Goal: Task Accomplishment & Management: Use online tool/utility

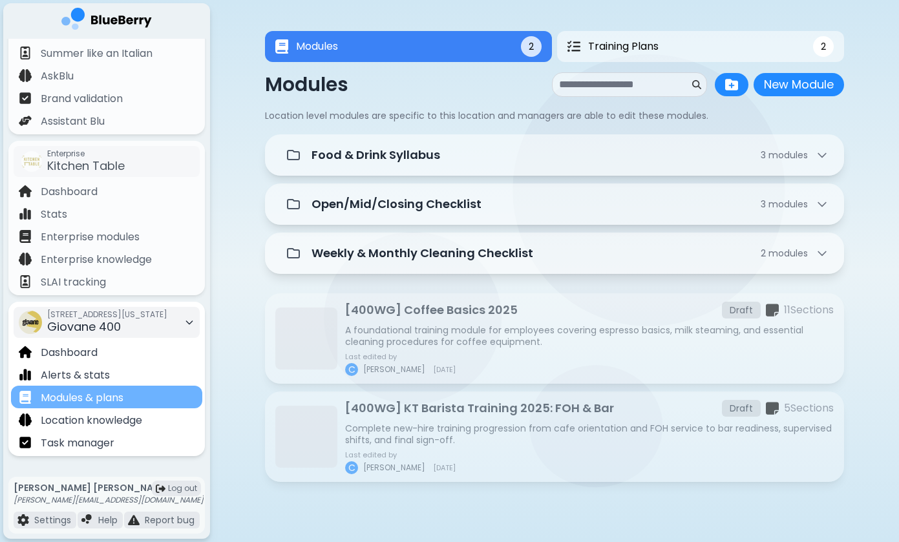
scroll to position [68, 0]
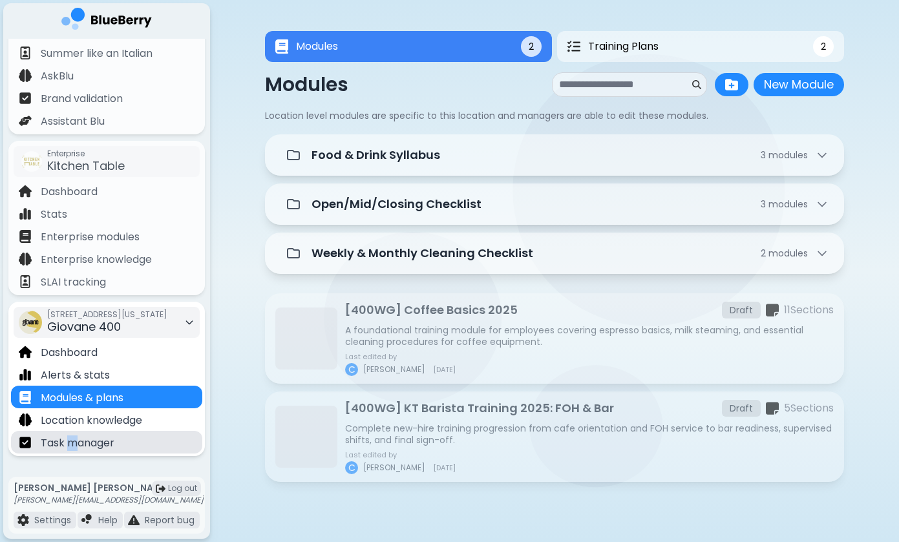
click at [72, 436] on p "Task manager" at bounding box center [78, 444] width 74 height 16
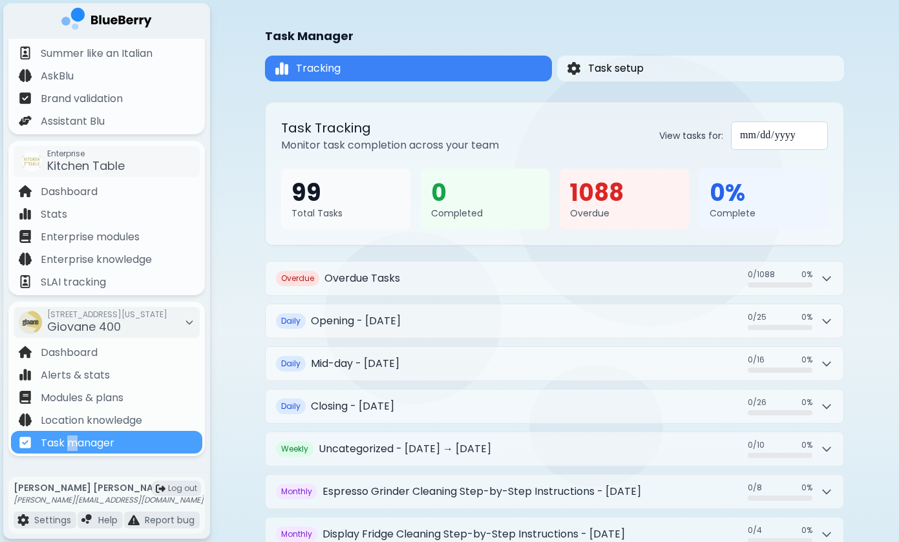
scroll to position [8, 0]
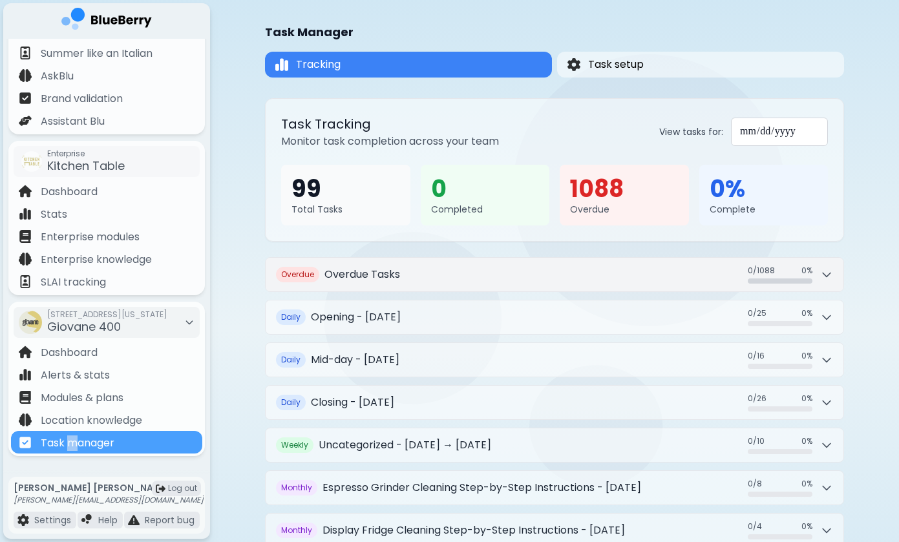
click at [576, 270] on button "Overdue Overdue Tasks 0 / 1088 0 / 1088 0 %" at bounding box center [555, 275] width 578 height 34
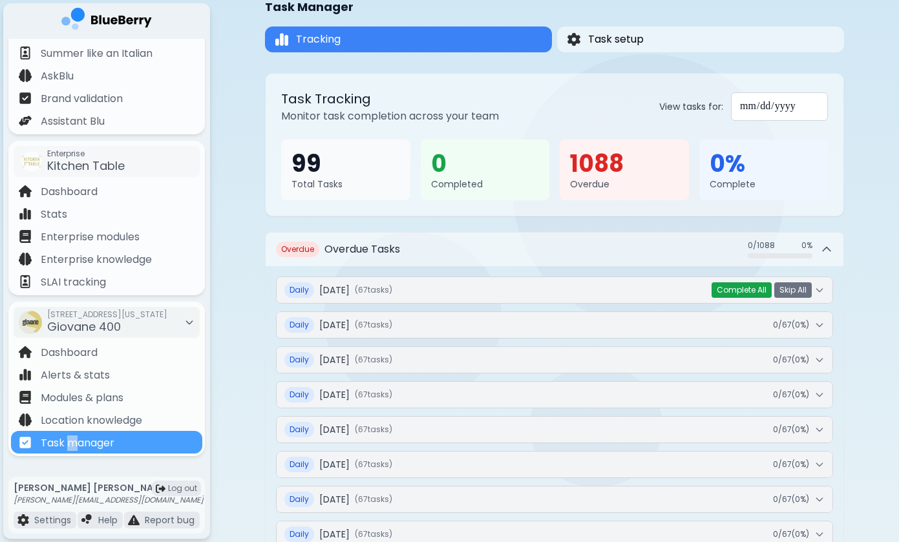
scroll to position [36, 0]
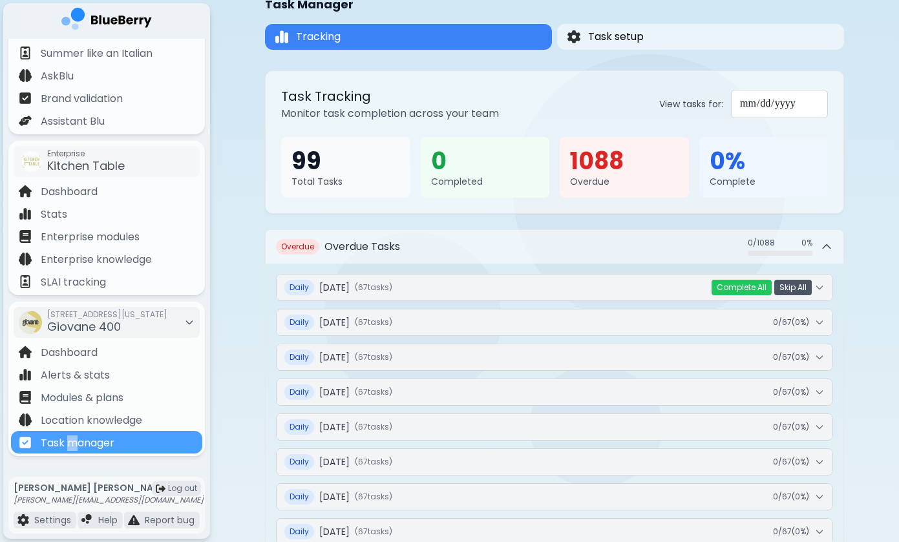
click at [794, 289] on button "Skip All" at bounding box center [792, 288] width 37 height 16
click at [771, 289] on button "Yes" at bounding box center [771, 287] width 24 height 13
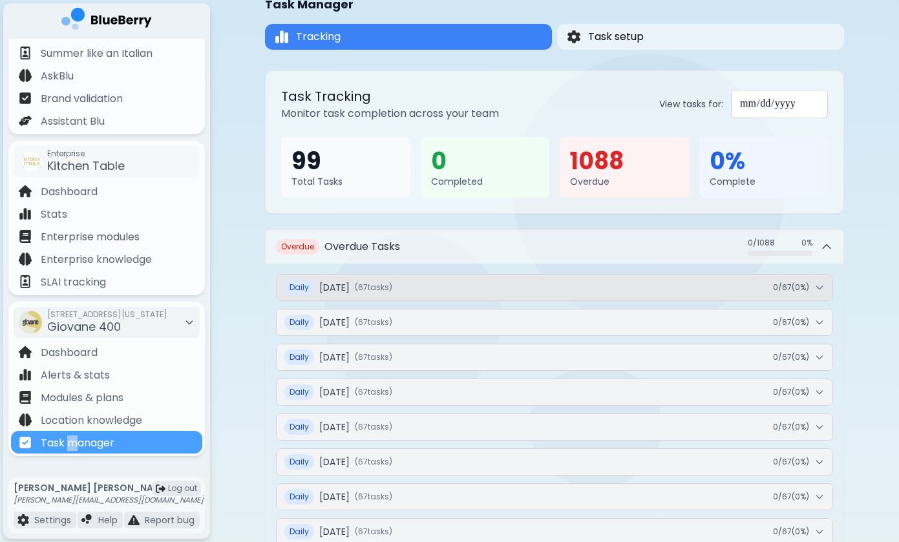
click at [817, 284] on icon at bounding box center [819, 287] width 10 height 10
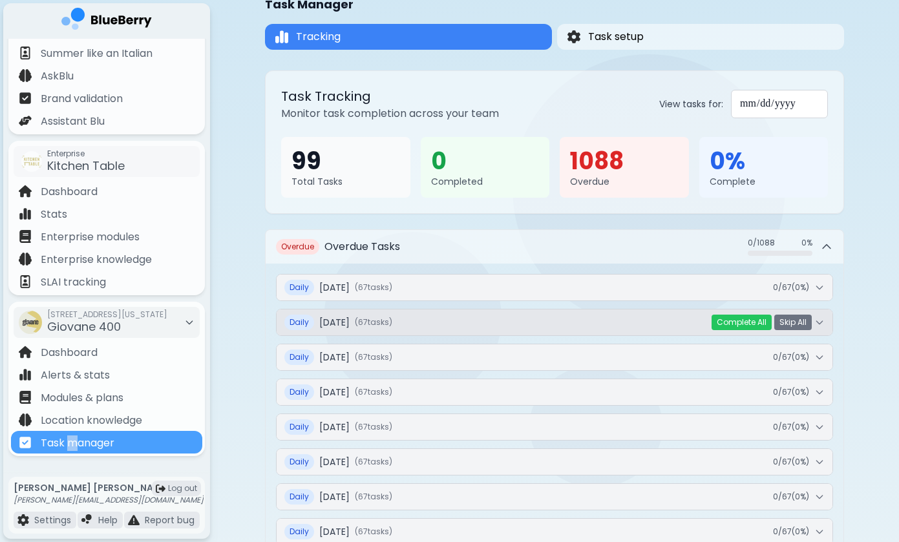
click at [822, 329] on button "Daily [DATE] ( 67 task s ) 0 / 67 ( 0 %)" at bounding box center [555, 323] width 556 height 26
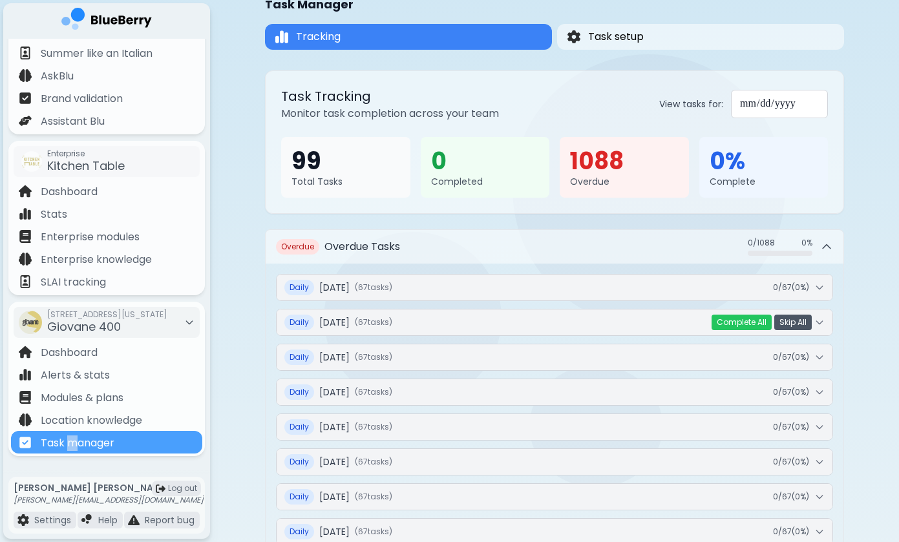
click at [796, 324] on button "Skip All" at bounding box center [792, 323] width 37 height 16
click at [771, 322] on button "Yes" at bounding box center [771, 322] width 24 height 13
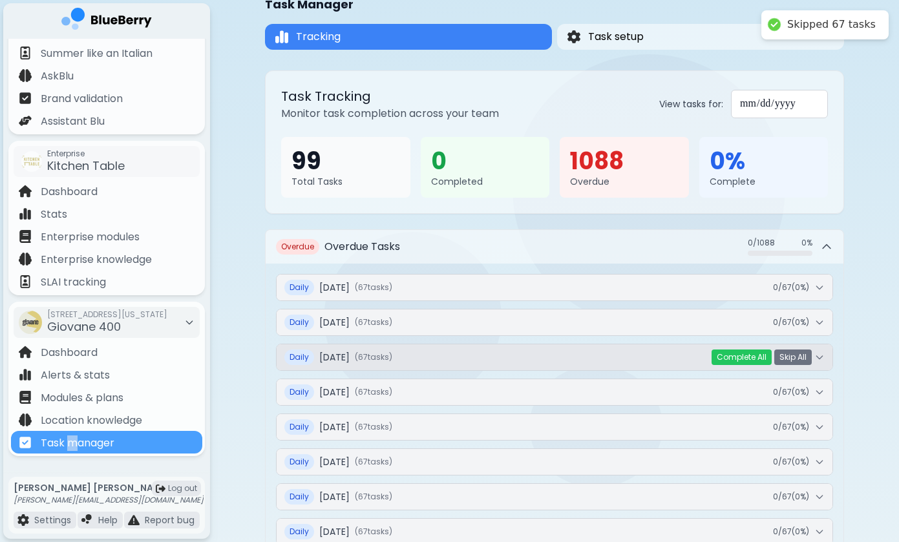
click at [816, 359] on icon at bounding box center [819, 357] width 10 height 10
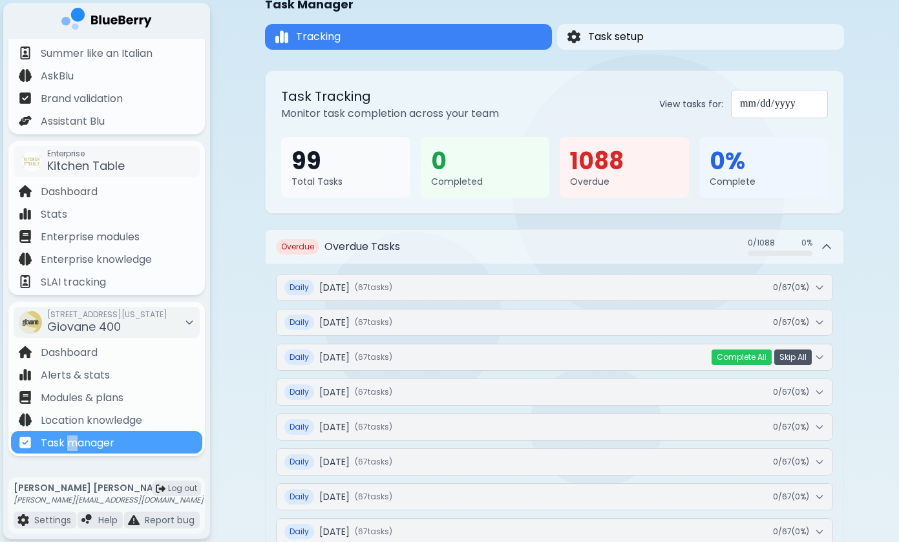
click at [798, 356] on button "Skip All" at bounding box center [792, 358] width 37 height 16
click at [771, 351] on button "Yes" at bounding box center [771, 357] width 24 height 13
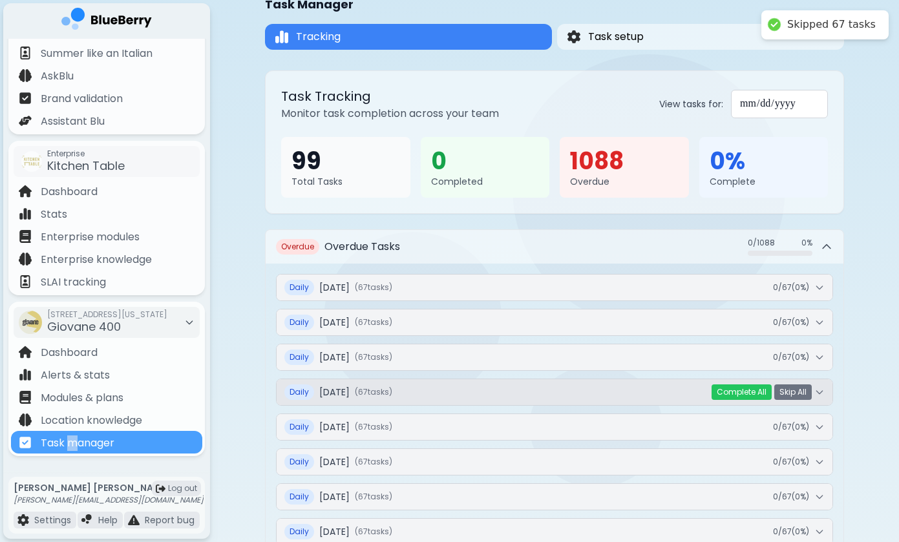
click at [822, 392] on icon at bounding box center [819, 392] width 6 height 3
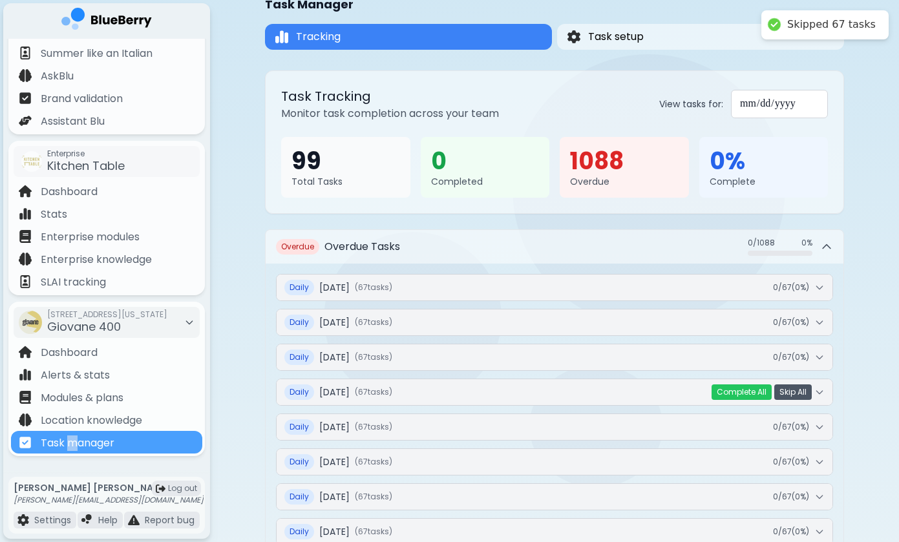
click at [801, 393] on button "Skip All" at bounding box center [792, 393] width 37 height 16
click at [776, 395] on button "Yes" at bounding box center [771, 392] width 24 height 13
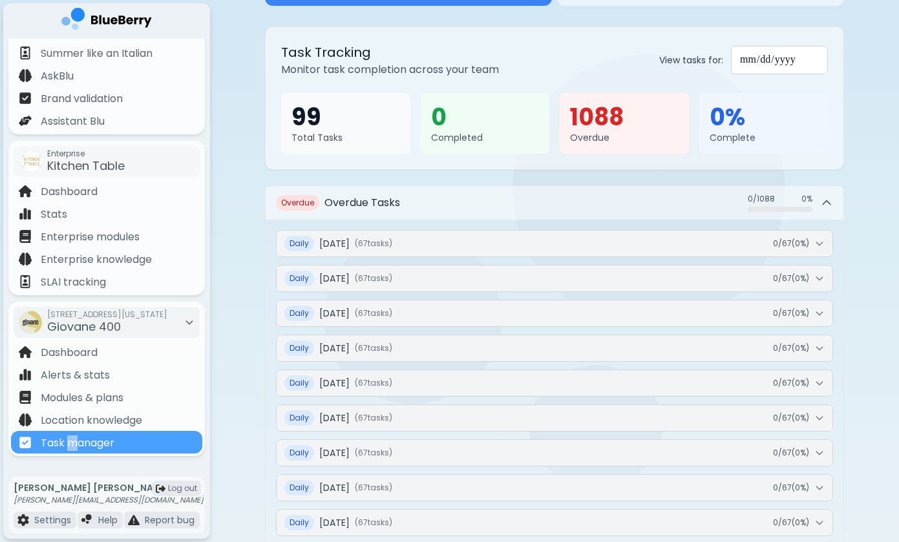
scroll to position [82, 0]
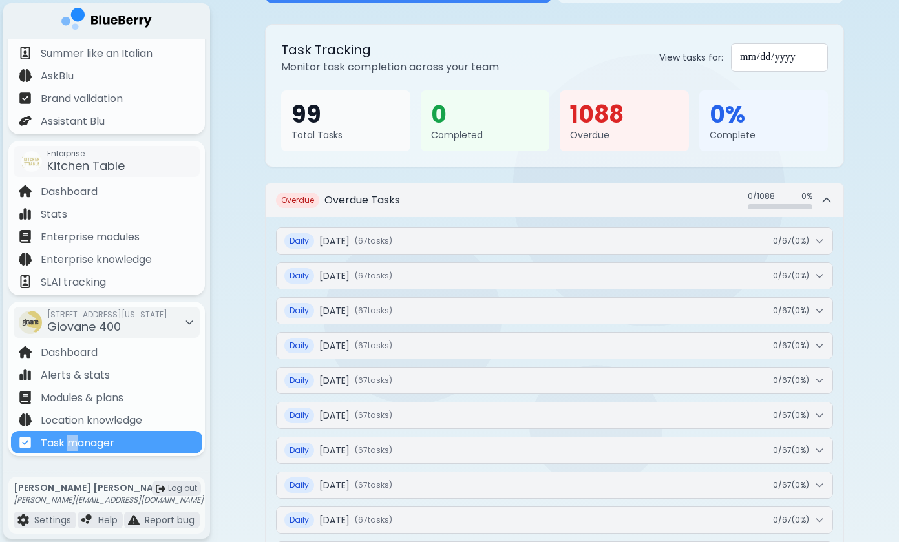
click at [826, 200] on icon at bounding box center [826, 200] width 13 height 13
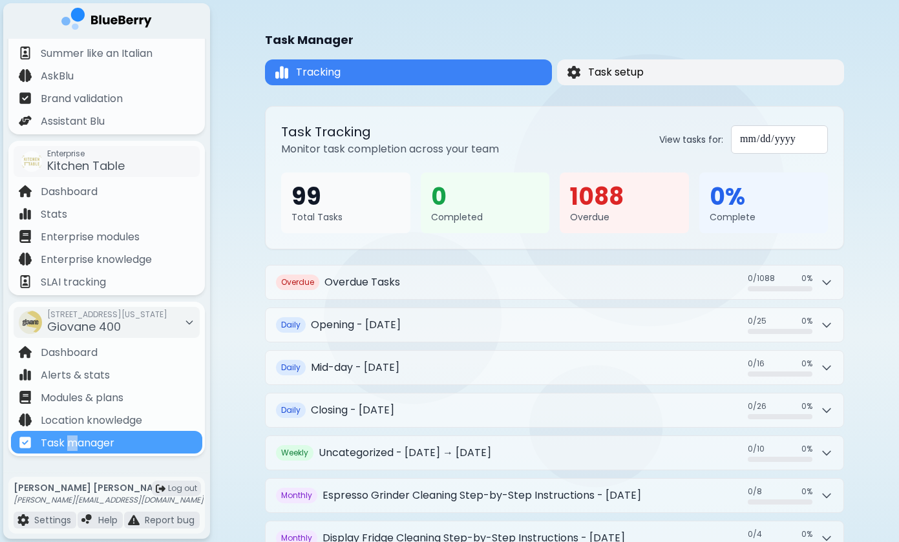
scroll to position [0, 0]
click at [639, 70] on span "Task setup" at bounding box center [616, 73] width 56 height 16
